Goal: Task Accomplishment & Management: Use online tool/utility

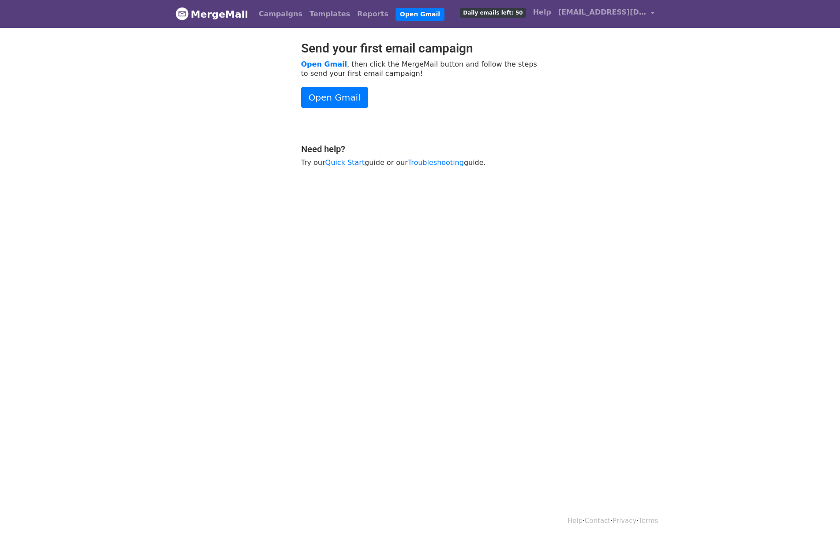
click at [317, 85] on div "Send your first email campaign Open Gmail , then click the MergeMail button and…" at bounding box center [420, 108] width 251 height 135
click at [319, 95] on link "Open Gmail" at bounding box center [334, 97] width 67 height 21
click at [306, 15] on link "Templates" at bounding box center [330, 14] width 48 height 18
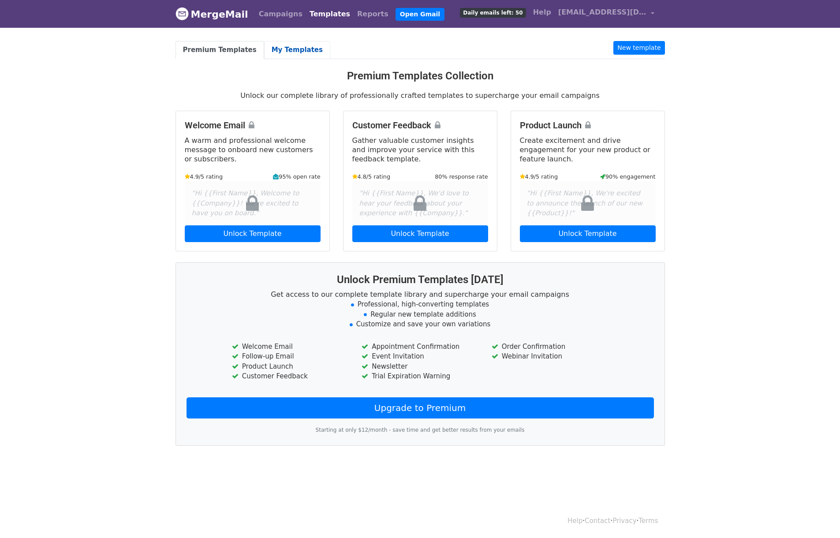
click at [293, 45] on link "My Templates" at bounding box center [297, 50] width 66 height 18
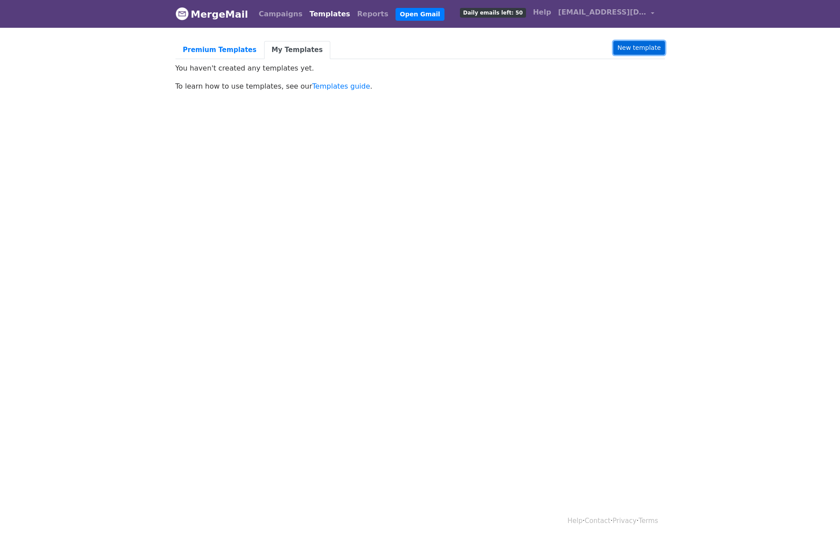
click at [645, 50] on link "New template" at bounding box center [639, 48] width 51 height 14
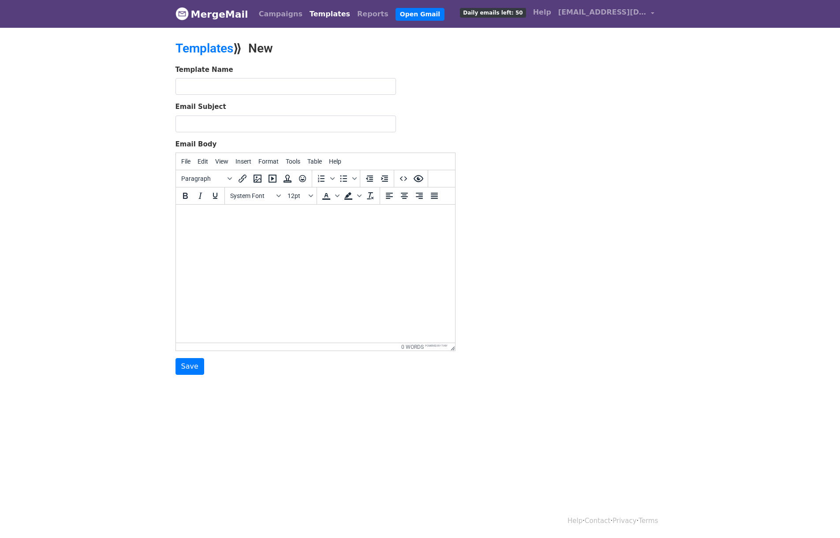
click at [285, 25] on nav "MergeMail Campaigns Templates Reports Open Gmail Daily emails left: 50 Help pha…" at bounding box center [421, 14] width 490 height 28
click at [277, 11] on link "Campaigns" at bounding box center [280, 14] width 51 height 18
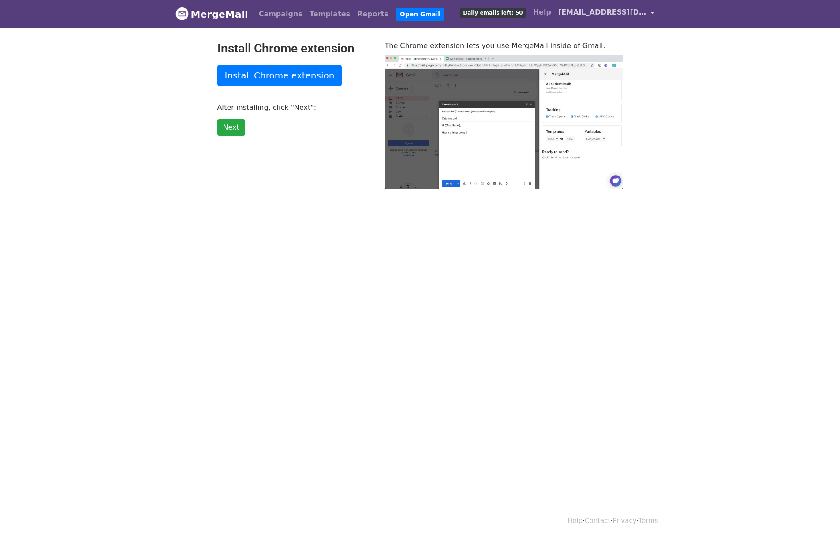
click at [610, 12] on span "[EMAIL_ADDRESS][DOMAIN_NAME]" at bounding box center [603, 12] width 88 height 11
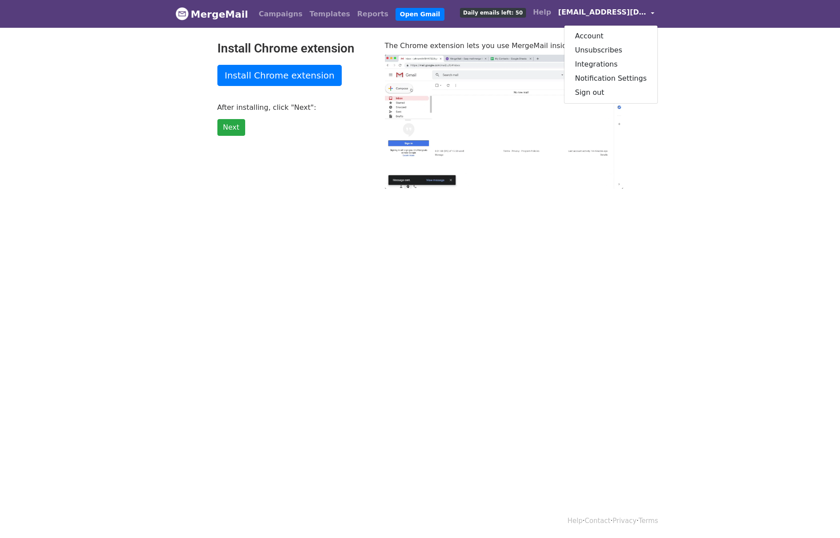
click at [248, 128] on p "Next" at bounding box center [294, 127] width 154 height 17
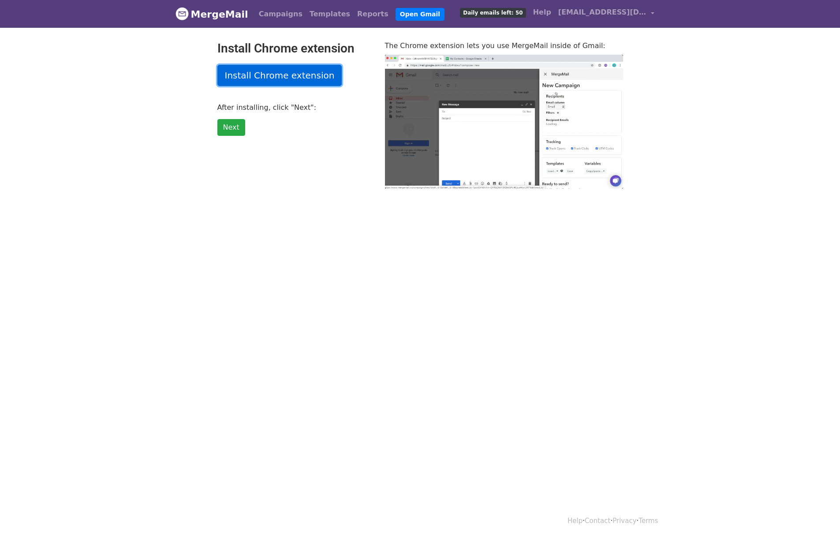
click at [253, 75] on link "Install Chrome extension" at bounding box center [279, 75] width 125 height 21
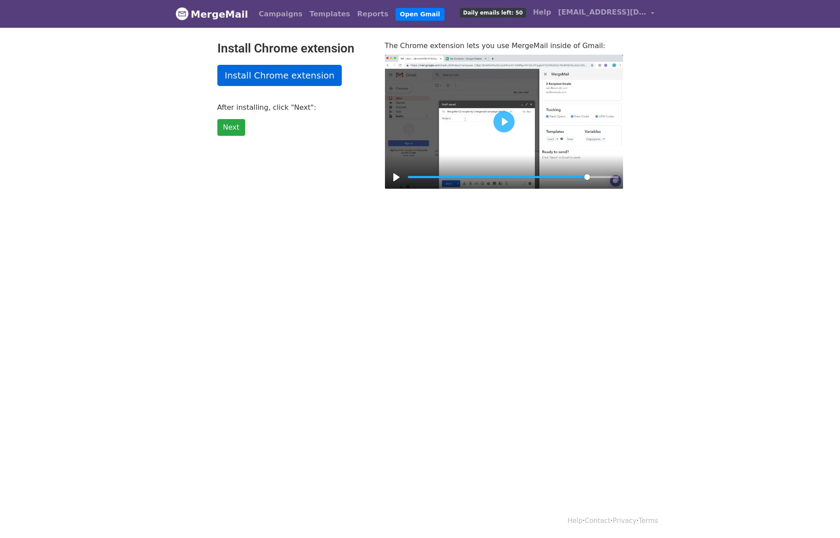
type input "86.24"
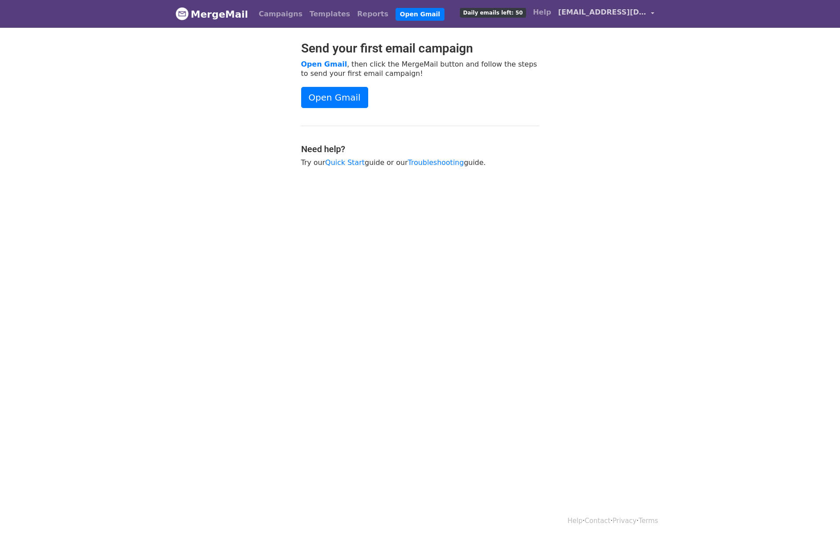
click at [606, 6] on link "[EMAIL_ADDRESS][DOMAIN_NAME]" at bounding box center [606, 14] width 103 height 21
click at [606, 91] on link "Sign out" at bounding box center [611, 93] width 93 height 14
click at [334, 96] on link "Open Gmail" at bounding box center [334, 97] width 67 height 21
click at [314, 4] on div "Campaigns Templates Reports Open Gmail Daily emails left: 50 Help [EMAIL_ADDRES…" at bounding box center [454, 14] width 407 height 21
click at [306, 11] on link "Templates" at bounding box center [330, 14] width 48 height 18
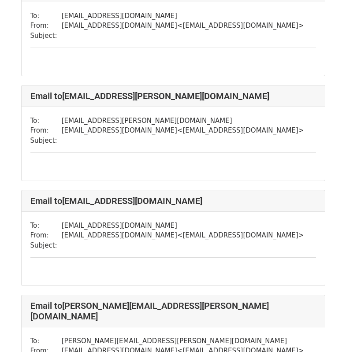
scroll to position [1800, 0]
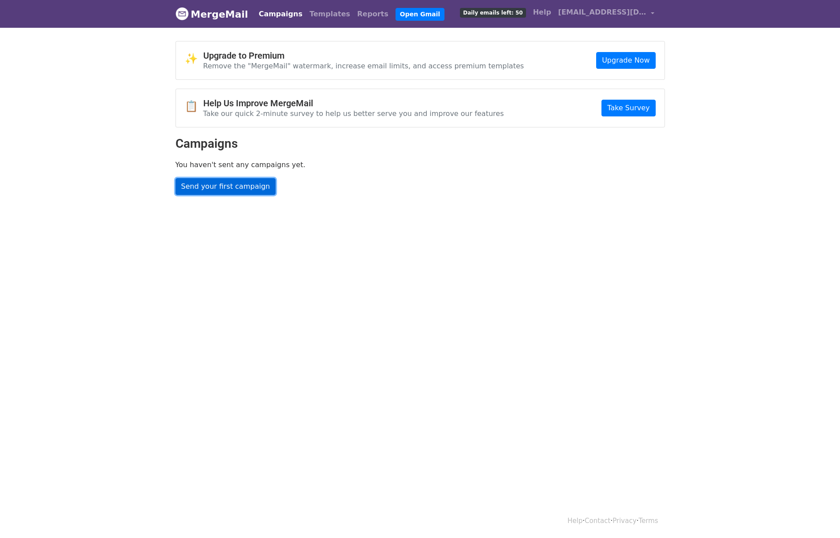
click at [182, 191] on link "Send your first campaign" at bounding box center [226, 186] width 101 height 17
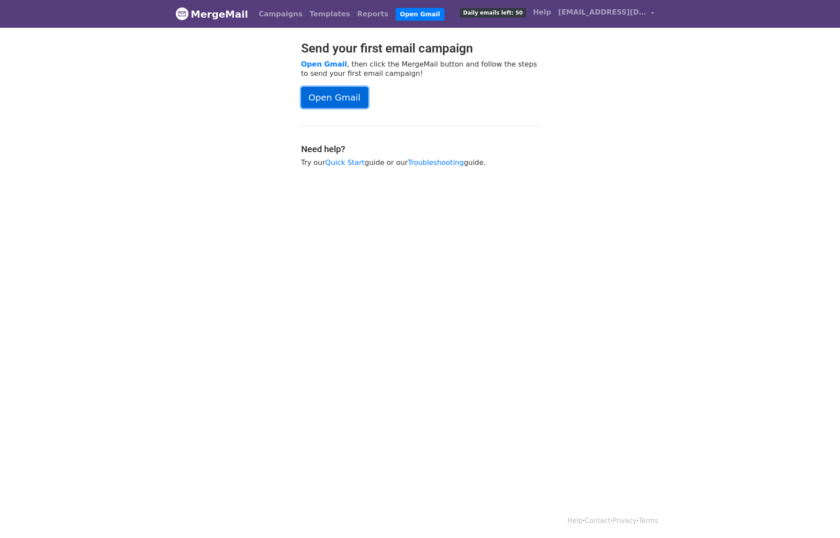
click at [320, 93] on link "Open Gmail" at bounding box center [334, 97] width 67 height 21
click at [591, 14] on span "[EMAIL_ADDRESS][DOMAIN_NAME]" at bounding box center [603, 12] width 88 height 11
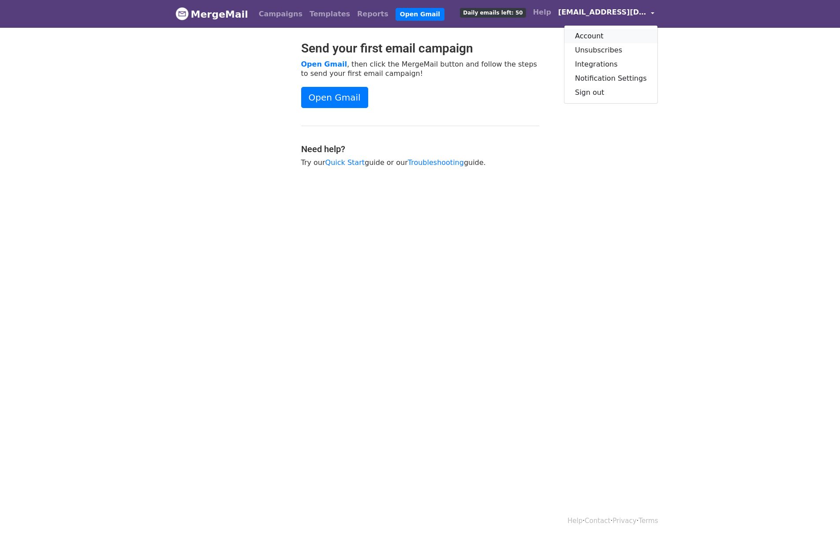
click at [600, 38] on link "Account" at bounding box center [611, 36] width 93 height 14
